Goal: Task Accomplishment & Management: Complete application form

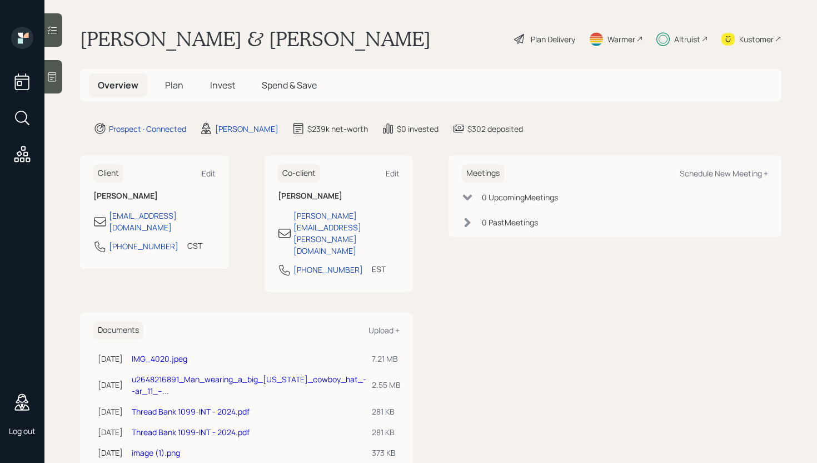
click at [555, 37] on div "Plan Delivery" at bounding box center [553, 39] width 44 height 12
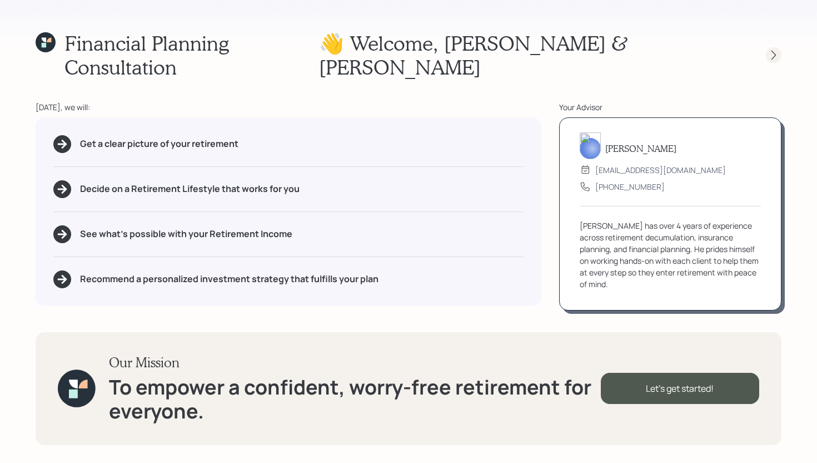
click at [774, 49] on icon at bounding box center [773, 54] width 11 height 11
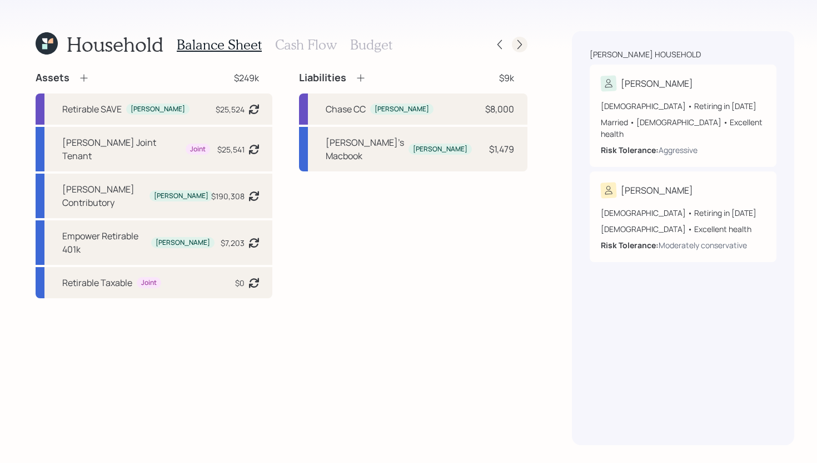
click at [514, 43] on icon at bounding box center [519, 44] width 11 height 11
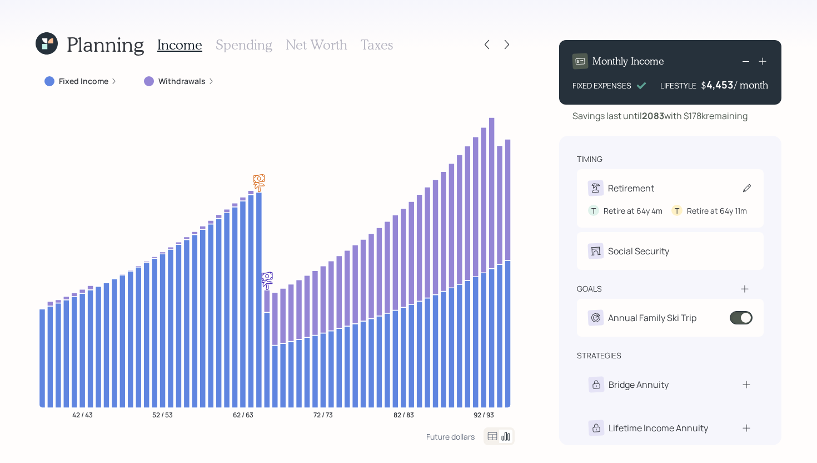
click at [657, 187] on div "Retirement" at bounding box center [670, 188] width 165 height 16
select select "4"
select select "11"
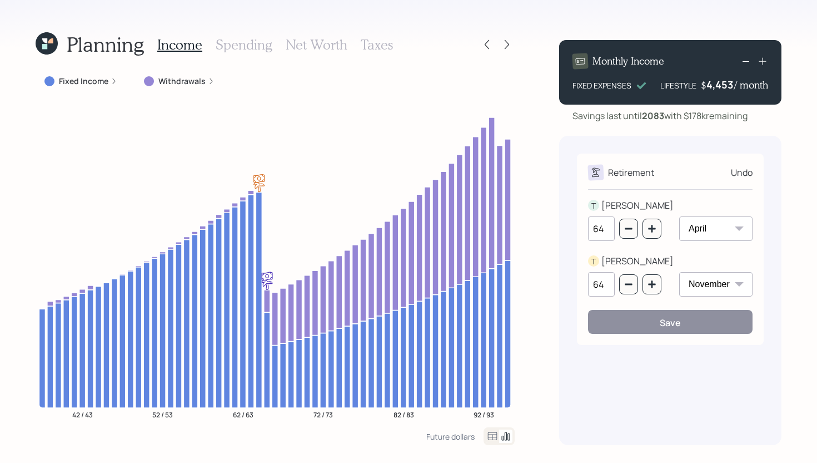
click at [704, 231] on select "January February March April May June July August September October November De…" at bounding box center [715, 228] width 73 height 24
select select "3"
click at [679, 216] on select "January February March April May June July August September October November De…" at bounding box center [715, 228] width 73 height 24
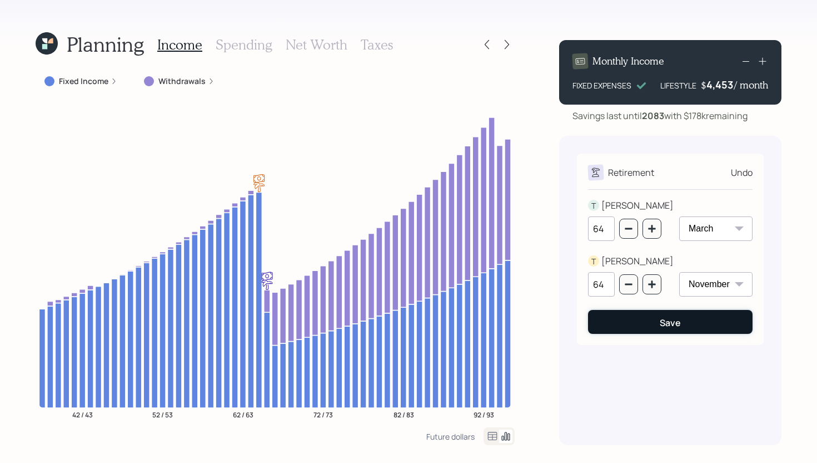
click at [682, 319] on button "Save" at bounding box center [670, 322] width 165 height 24
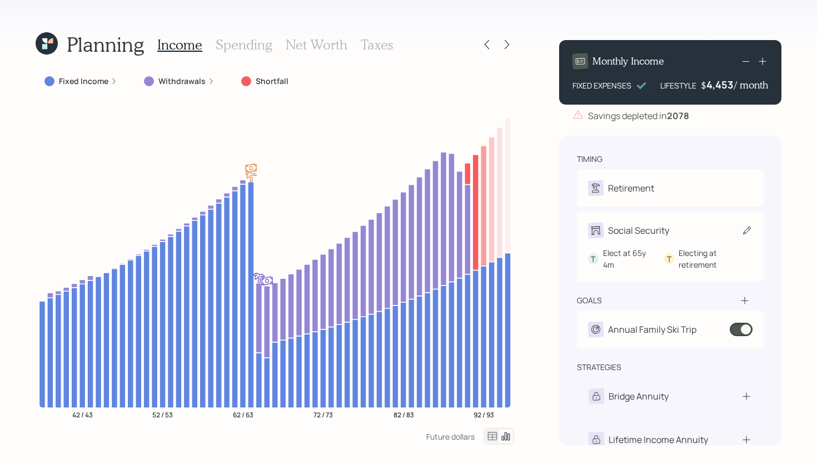
click at [655, 233] on div "Social Security" at bounding box center [638, 229] width 61 height 13
select select "4"
select select "11"
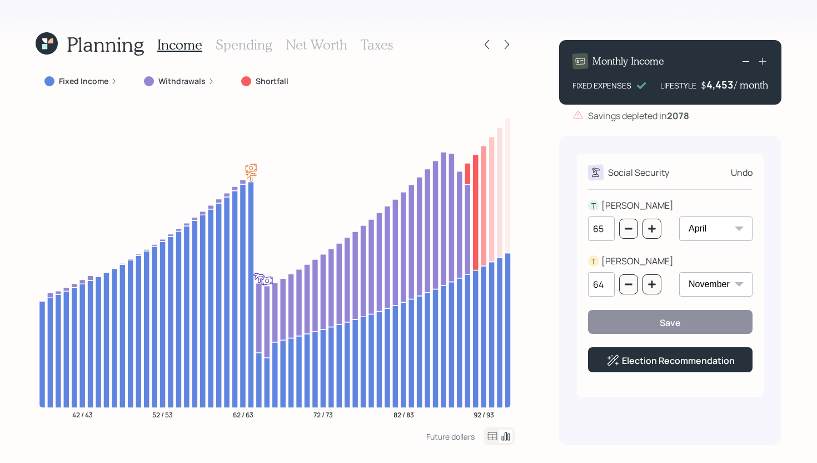
click at [718, 235] on select "January February March April May June July August September October November De…" at bounding box center [715, 228] width 73 height 24
select select "3"
click at [679, 216] on select "January February March April May June July August September October November De…" at bounding box center [715, 228] width 73 height 24
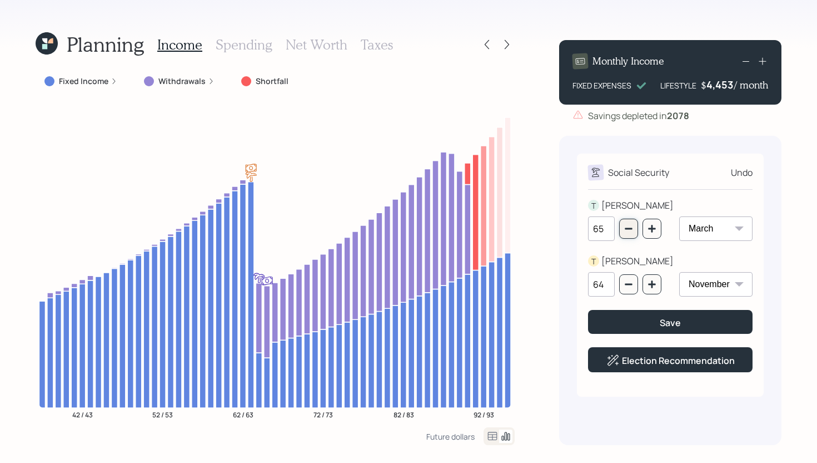
click at [625, 228] on icon "button" at bounding box center [628, 229] width 7 height 2
type input "64"
click at [690, 323] on button "Save" at bounding box center [670, 322] width 165 height 24
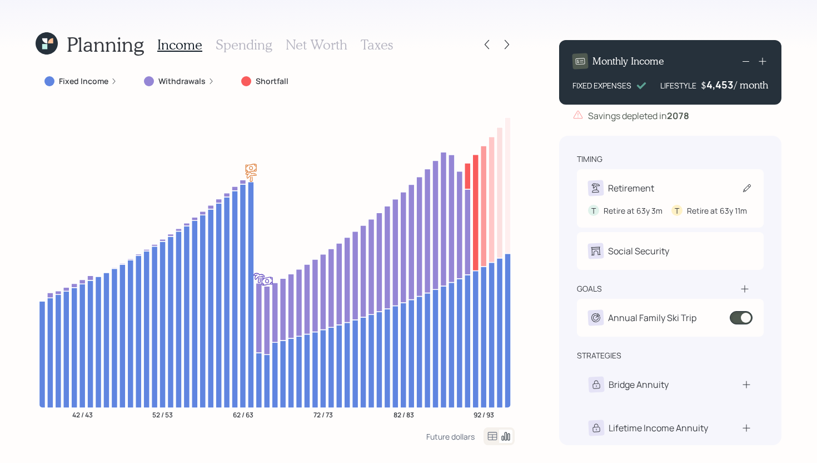
click at [646, 187] on div "Retirement" at bounding box center [631, 187] width 46 height 13
select select "3"
select select "11"
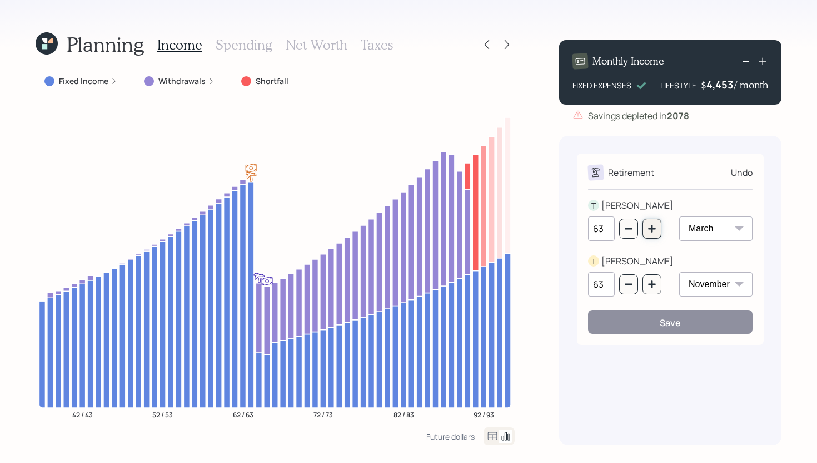
click at [652, 231] on icon "button" at bounding box center [651, 228] width 7 height 7
type input "64"
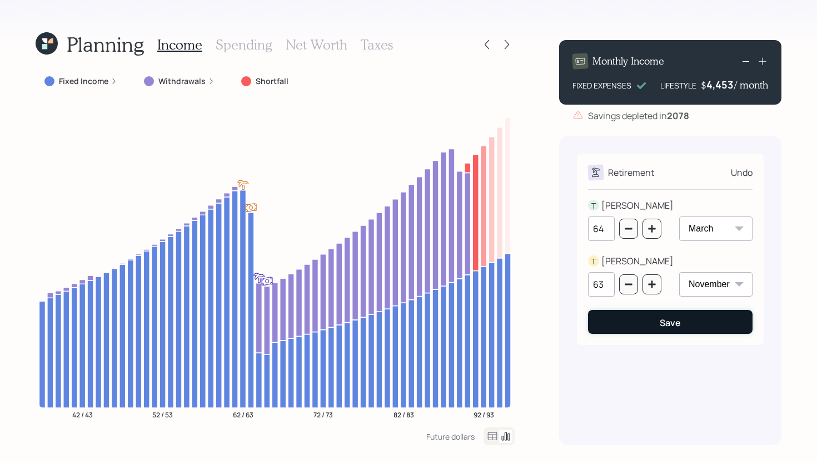
click at [672, 327] on div "Save" at bounding box center [670, 322] width 21 height 12
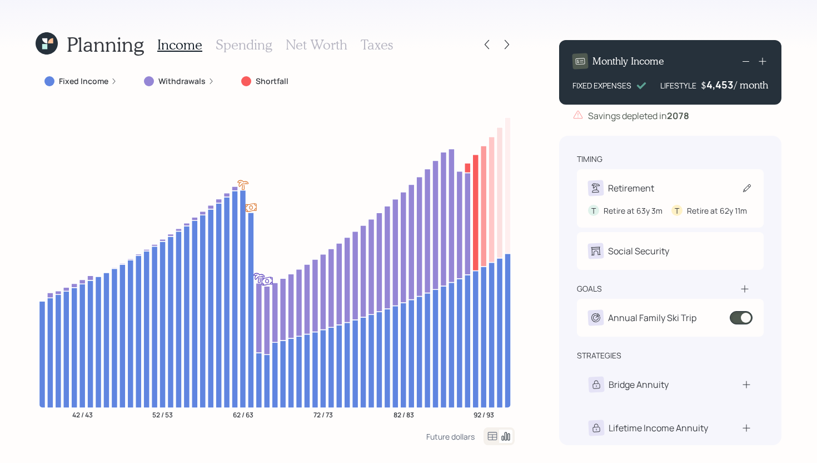
click at [649, 185] on div "Retirement" at bounding box center [631, 187] width 46 height 13
select select "3"
select select "11"
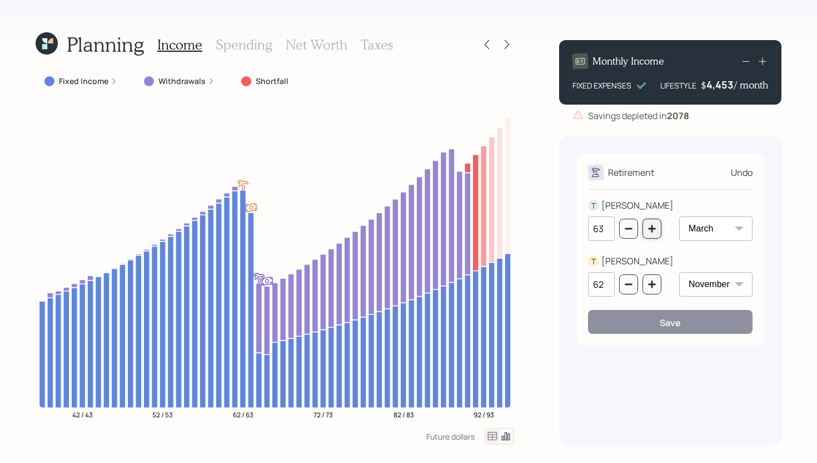
click at [652, 233] on icon "button" at bounding box center [652, 228] width 9 height 9
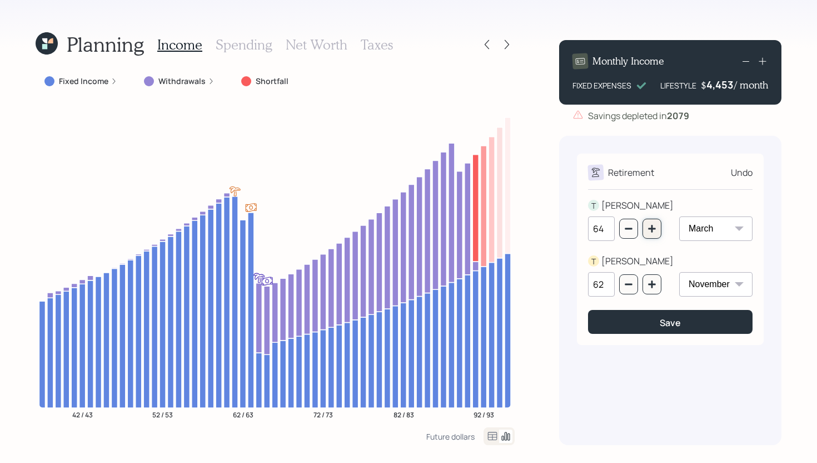
click at [652, 233] on icon "button" at bounding box center [652, 228] width 9 height 9
type input "65"
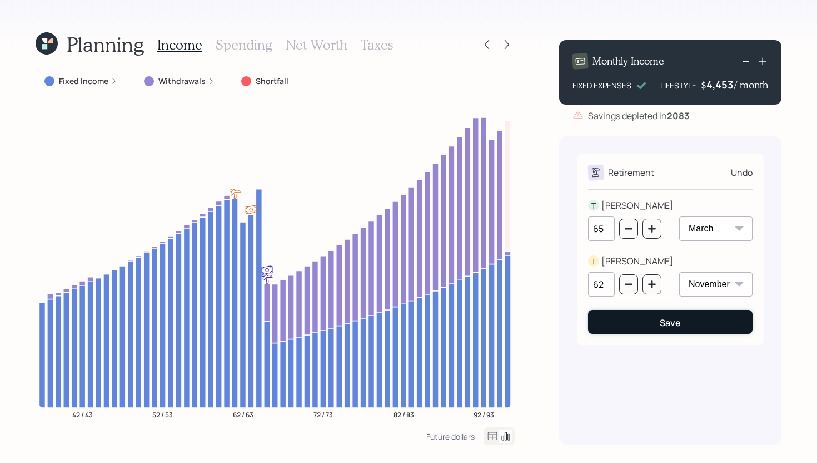
click at [654, 326] on button "Save" at bounding box center [670, 322] width 165 height 24
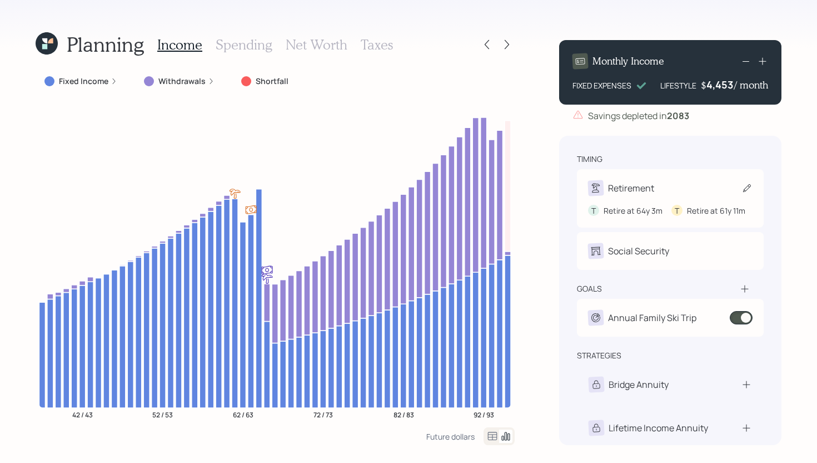
click at [650, 188] on div "Retirement" at bounding box center [631, 187] width 46 height 13
select select "3"
select select "11"
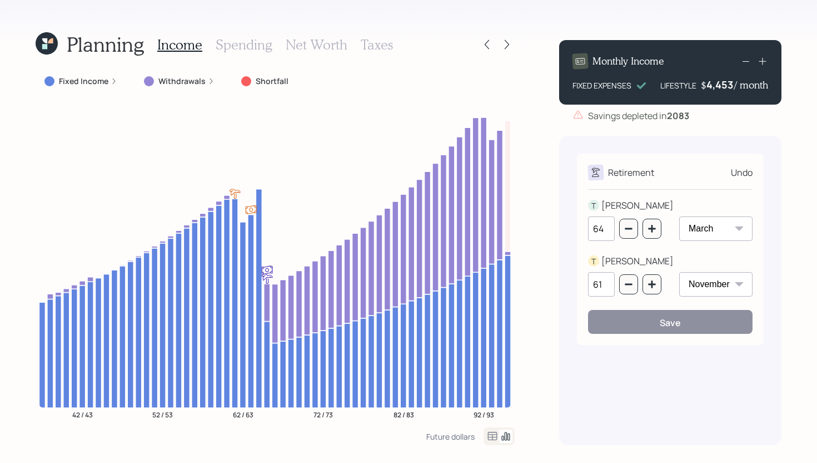
click at [745, 172] on div "Undo" at bounding box center [742, 172] width 22 height 13
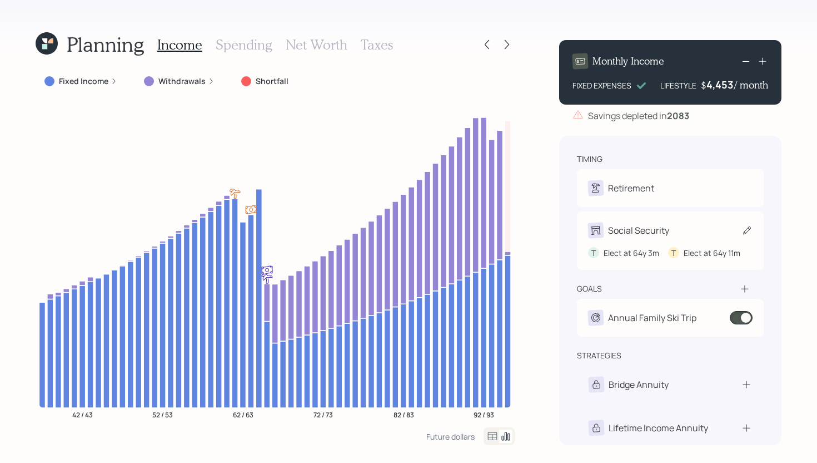
click at [675, 228] on div "Social Security" at bounding box center [670, 230] width 165 height 16
select select "3"
select select "11"
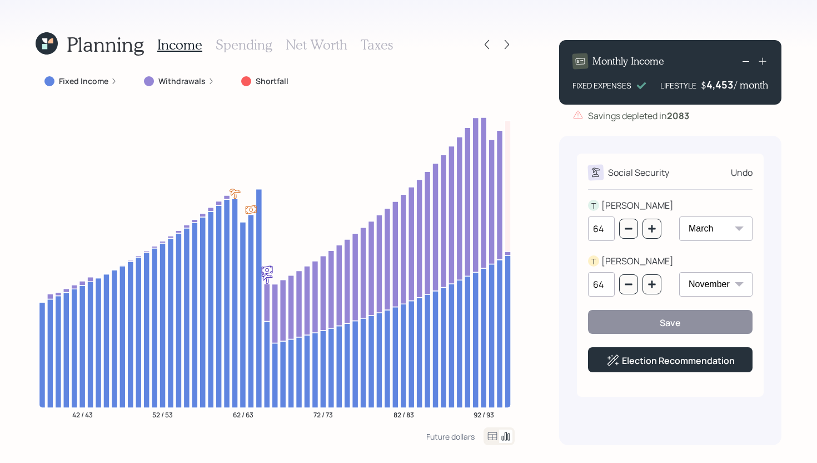
click at [740, 171] on div "Undo" at bounding box center [742, 172] width 22 height 13
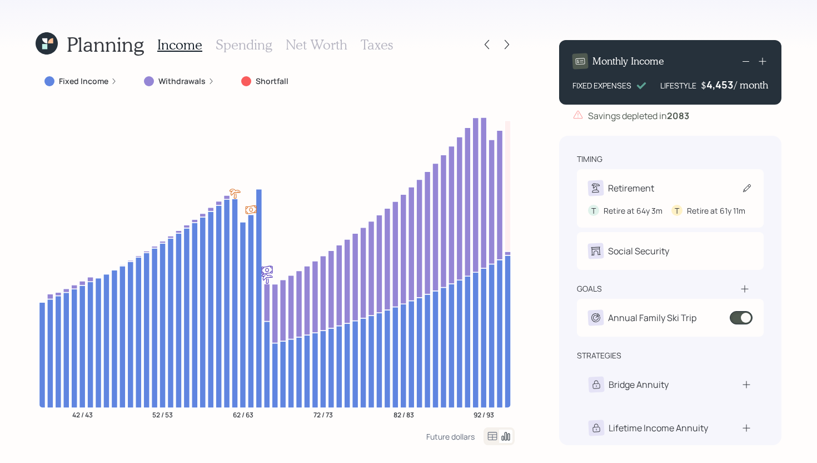
click at [654, 194] on div "Retirement" at bounding box center [670, 188] width 165 height 16
select select "3"
select select "11"
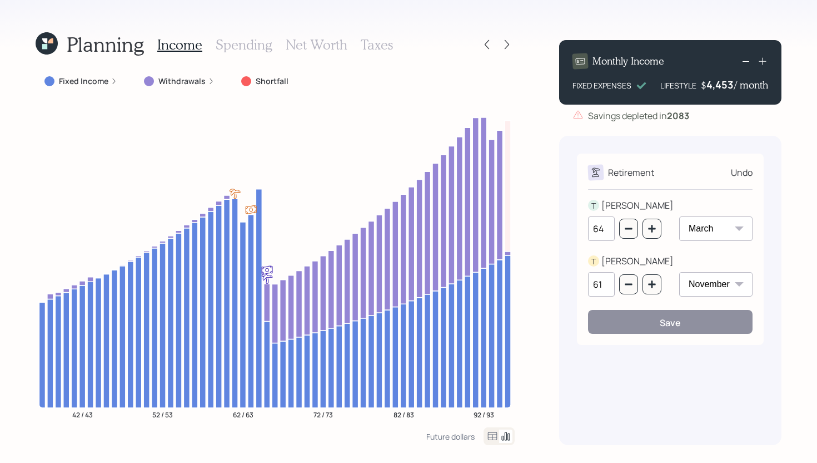
click at [714, 227] on select "January February March April May June July August September October November De…" at bounding box center [715, 228] width 73 height 24
select select "4"
click at [679, 216] on select "January February March April May June July August September October November De…" at bounding box center [715, 228] width 73 height 24
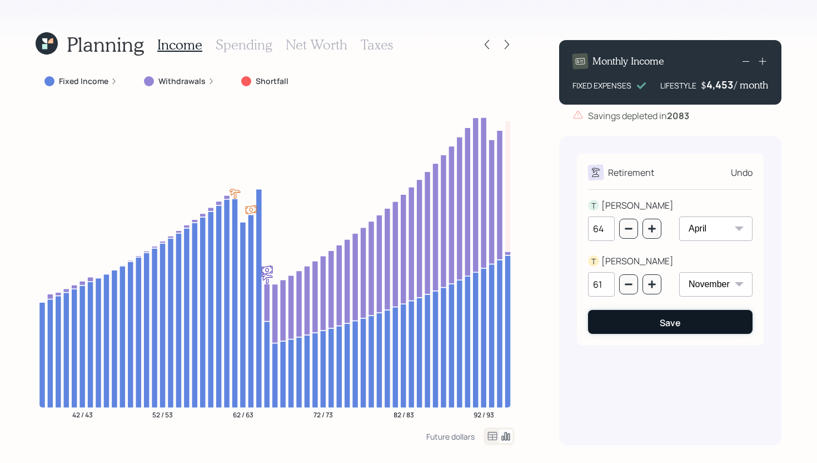
click at [699, 322] on button "Save" at bounding box center [670, 322] width 165 height 24
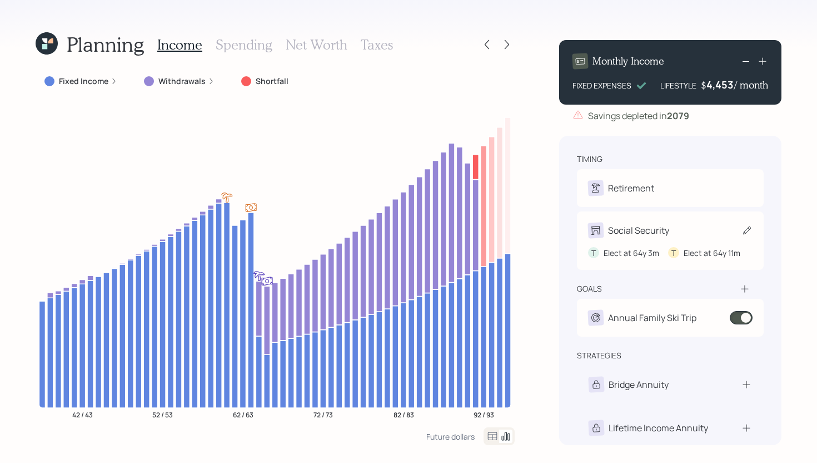
click at [657, 233] on div "Social Security" at bounding box center [638, 229] width 61 height 13
select select "3"
select select "11"
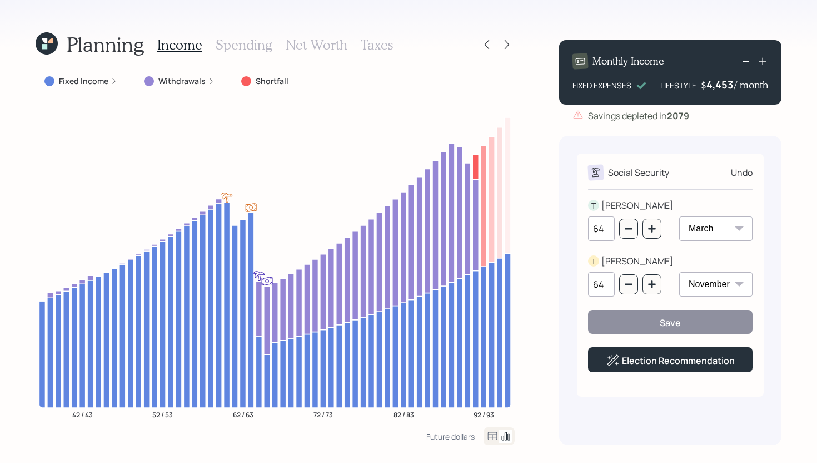
click at [710, 229] on select "January February March April May June July August September October November De…" at bounding box center [715, 228] width 73 height 24
select select "4"
click at [679, 216] on select "January February March April May June July August September October November De…" at bounding box center [715, 228] width 73 height 24
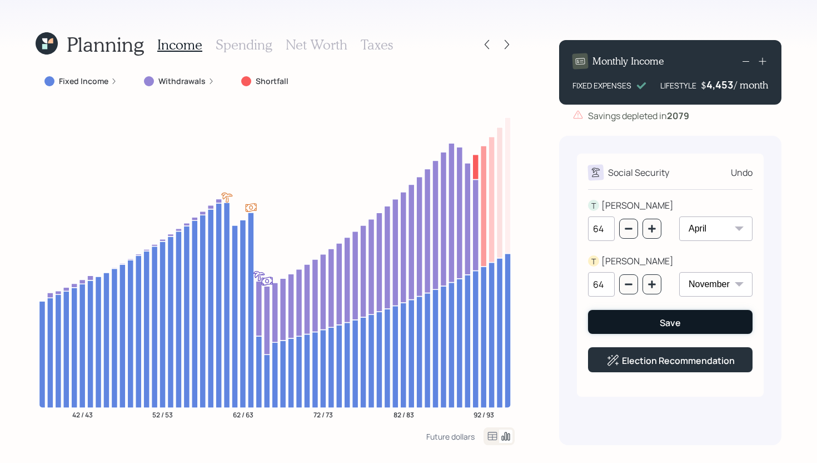
click at [690, 321] on button "Save" at bounding box center [670, 322] width 165 height 24
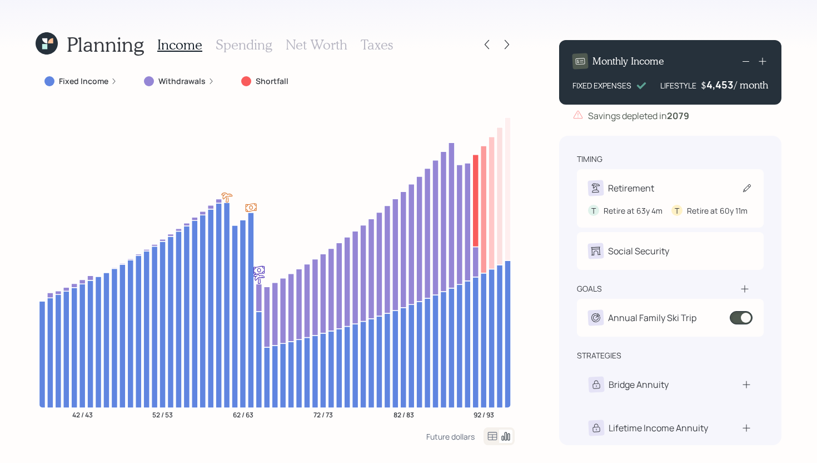
click at [668, 189] on div "Retirement" at bounding box center [670, 188] width 165 height 16
select select "4"
select select "11"
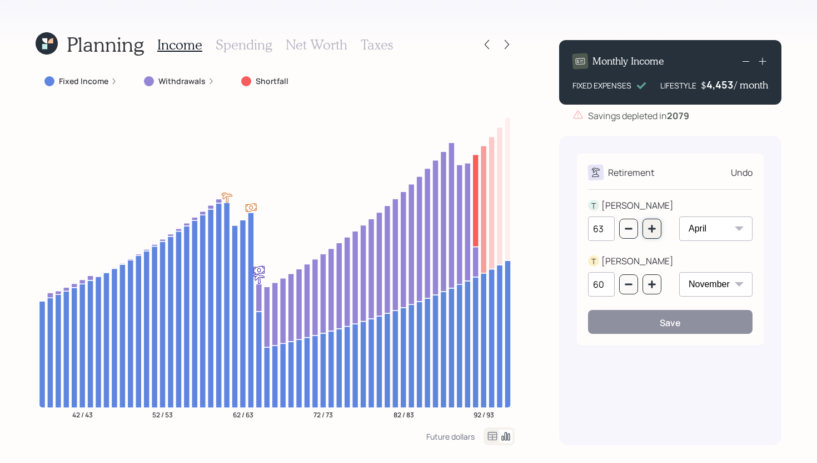
click at [656, 234] on button "button" at bounding box center [652, 228] width 19 height 20
type input "64"
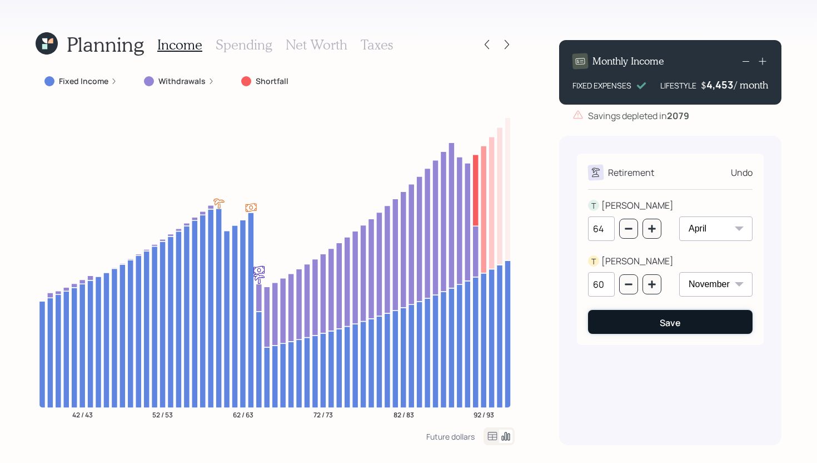
click at [688, 314] on button "Save" at bounding box center [670, 322] width 165 height 24
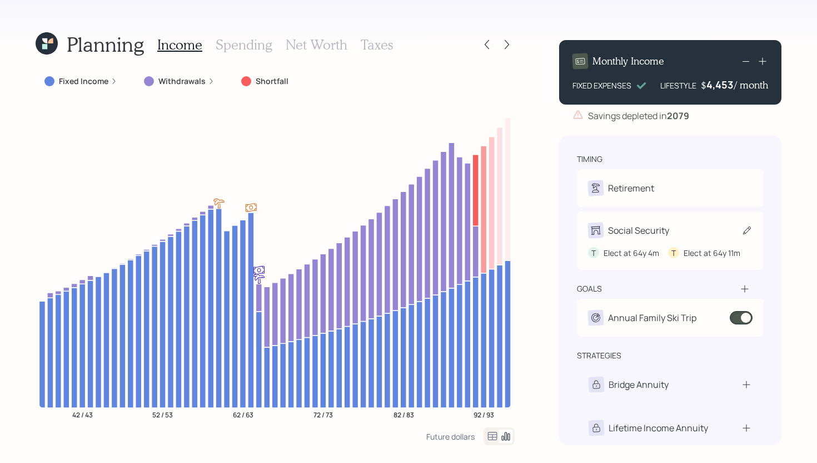
click at [673, 233] on div "Social Security" at bounding box center [670, 230] width 165 height 16
select select "4"
select select "11"
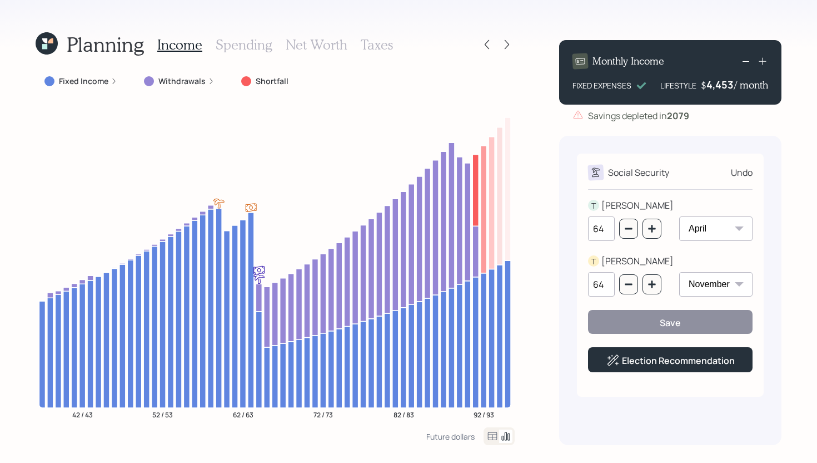
click at [699, 232] on select "January February March April May June July August September October November De…" at bounding box center [715, 228] width 73 height 24
select select "3"
click at [679, 216] on select "January February March April May June July August September October November De…" at bounding box center [715, 228] width 73 height 24
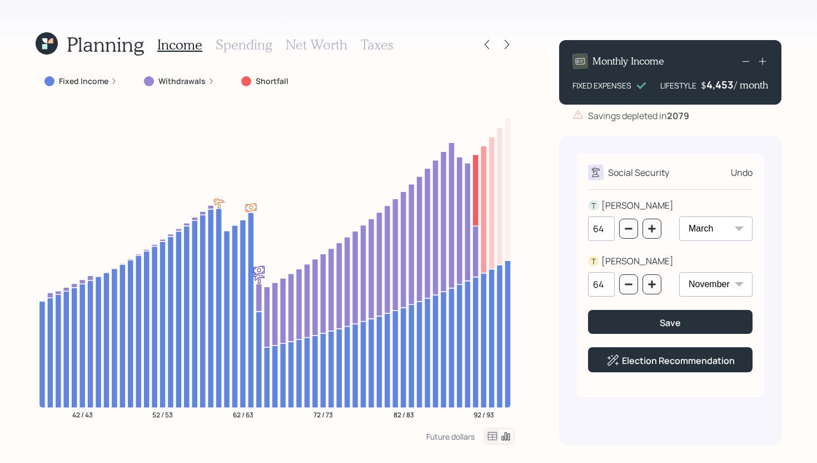
click at [741, 172] on div "Undo" at bounding box center [742, 172] width 22 height 13
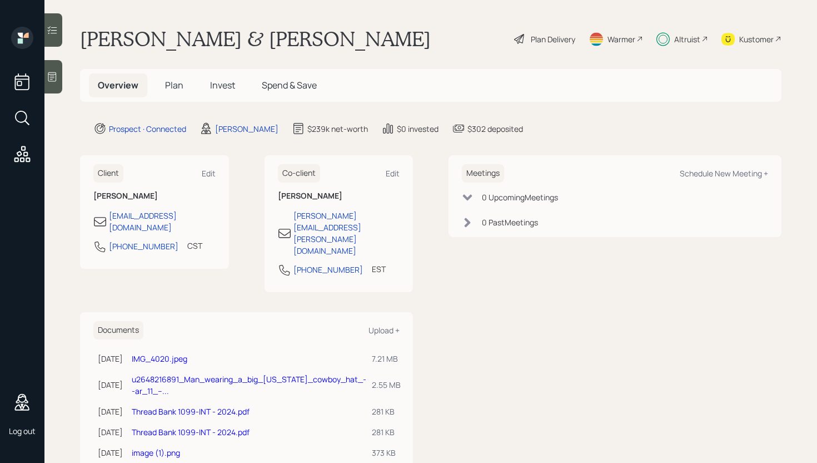
click at [169, 83] on span "Plan" at bounding box center [174, 85] width 18 height 12
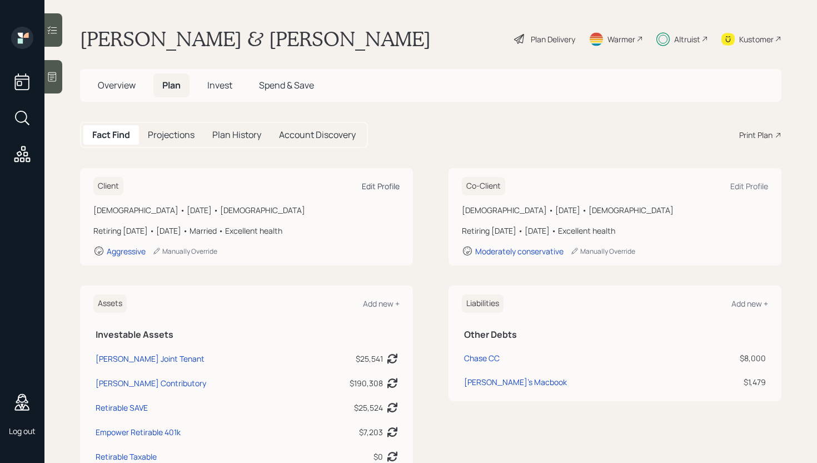
click at [385, 184] on div "Edit Profile" at bounding box center [381, 186] width 38 height 11
select select "4"
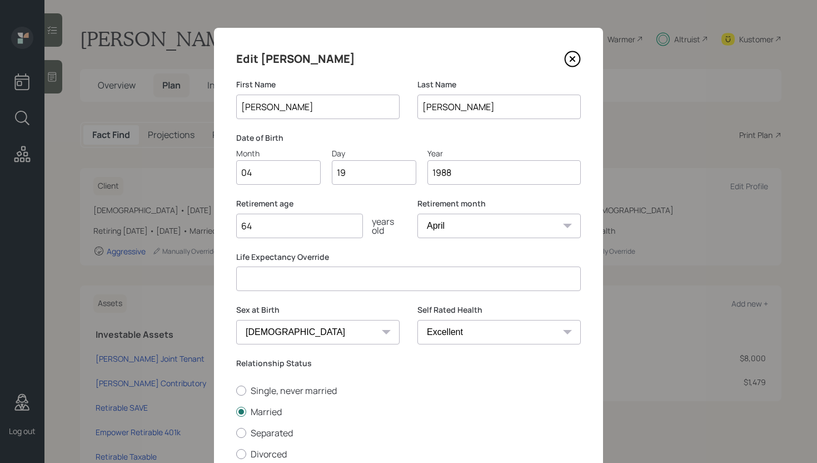
click at [573, 58] on icon at bounding box center [572, 59] width 4 height 4
